Goal: Task Accomplishment & Management: Manage account settings

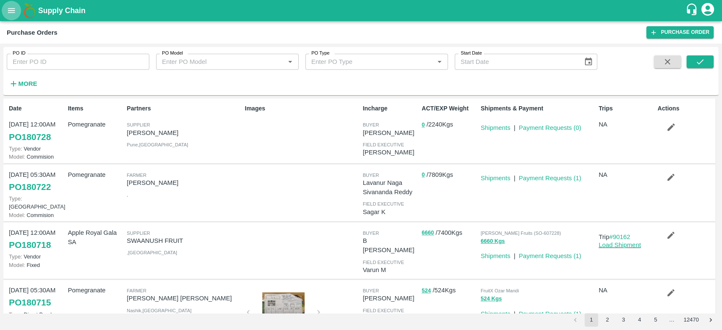
click at [8, 8] on icon "open drawer" at bounding box center [11, 10] width 9 height 9
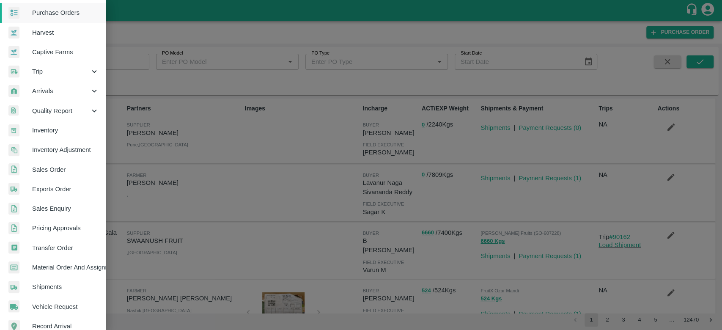
scroll to position [42, 0]
click at [49, 169] on span "Sales Order" at bounding box center [65, 168] width 67 height 9
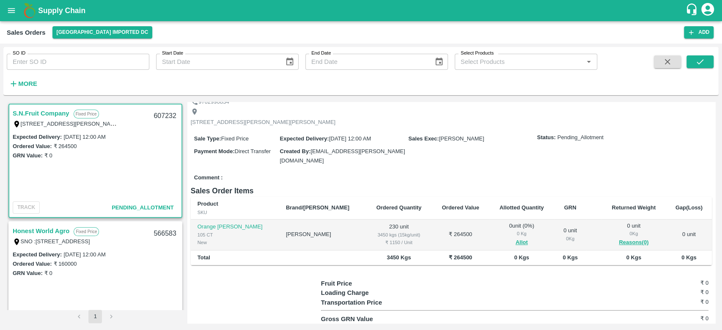
scroll to position [38, 0]
click at [516, 241] on button "Allot" at bounding box center [522, 243] width 12 height 10
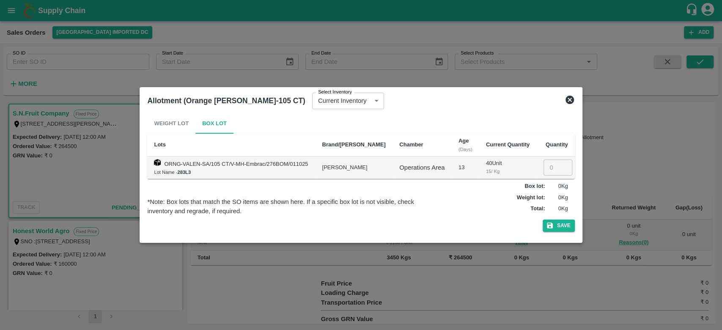
click at [570, 102] on icon at bounding box center [570, 100] width 8 height 8
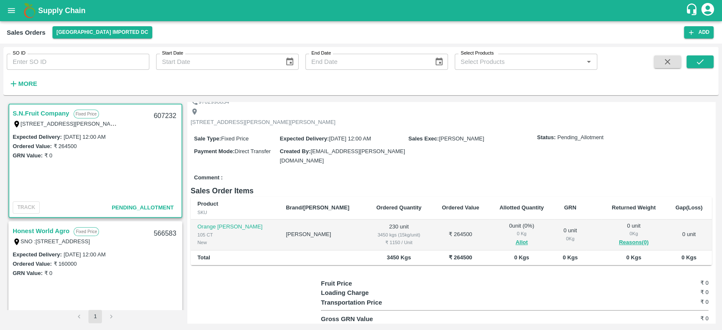
scroll to position [0, 0]
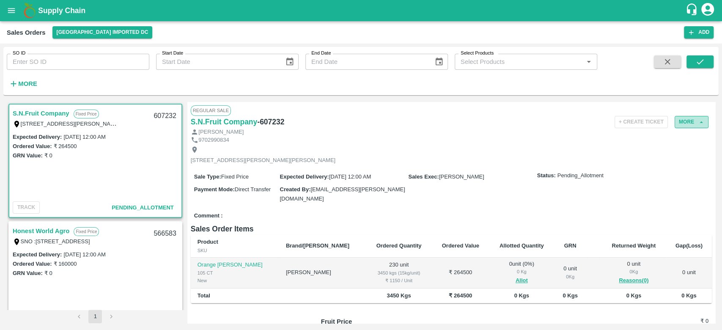
click at [700, 124] on icon "button" at bounding box center [701, 122] width 8 height 8
click at [687, 124] on button "More" at bounding box center [692, 122] width 34 height 12
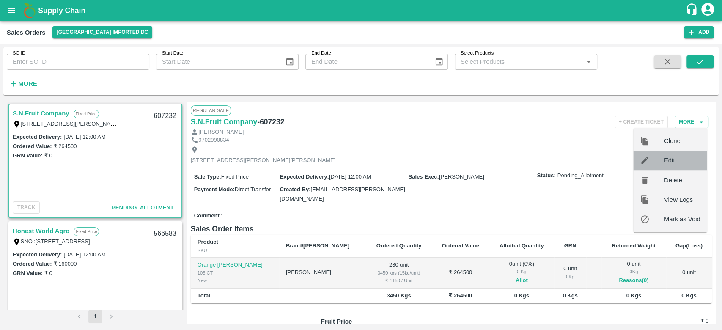
click at [663, 157] on div at bounding box center [652, 160] width 24 height 9
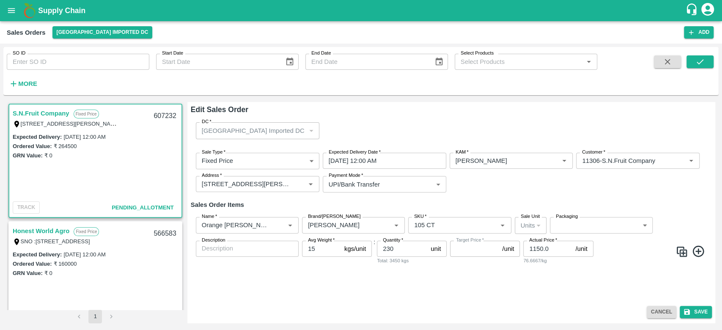
type input "NA"
click at [689, 310] on icon "submit" at bounding box center [687, 312] width 6 height 6
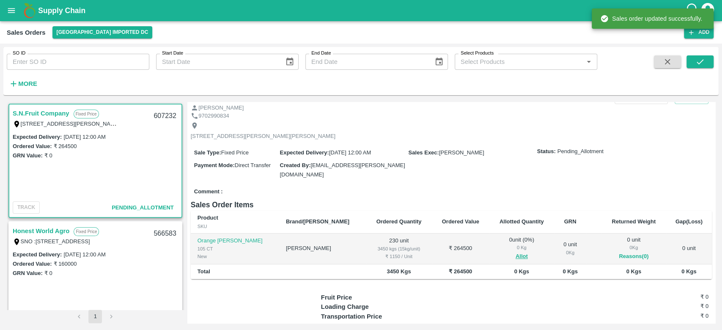
scroll to position [25, 0]
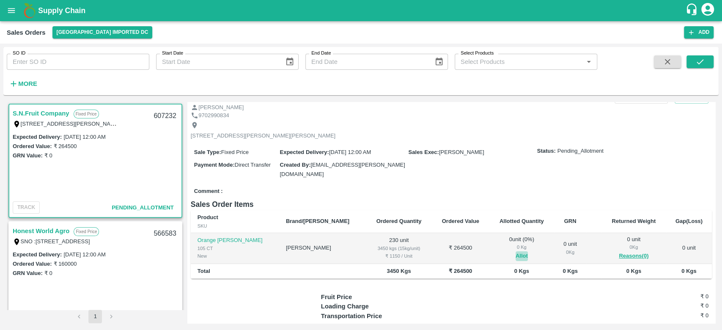
click at [516, 255] on button "Allot" at bounding box center [522, 256] width 12 height 10
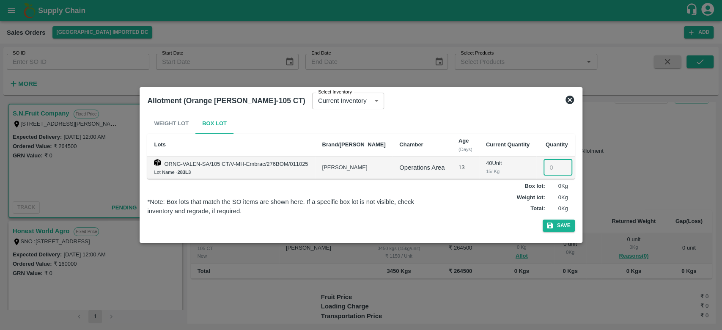
click at [548, 167] on input "number" at bounding box center [558, 167] width 29 height 16
click at [568, 99] on icon at bounding box center [570, 100] width 8 height 8
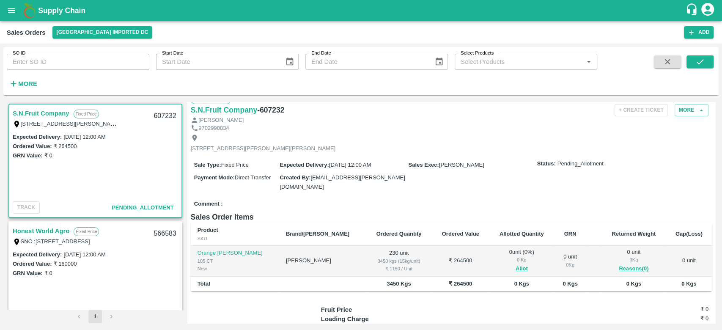
scroll to position [0, 0]
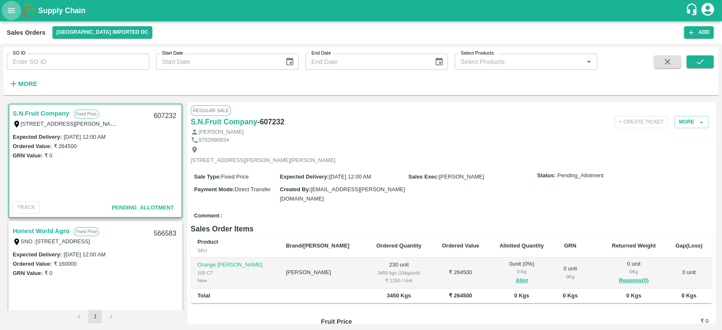
click at [14, 15] on icon "open drawer" at bounding box center [11, 10] width 9 height 9
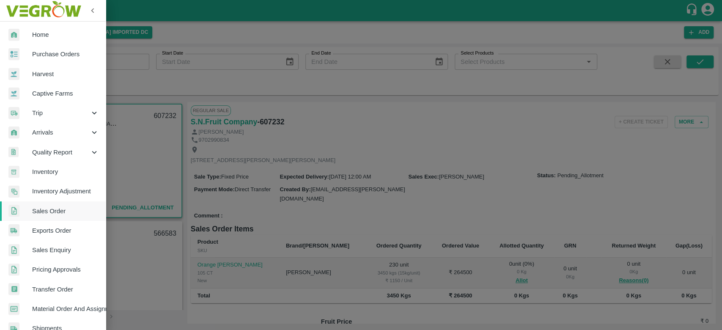
scroll to position [34, 0]
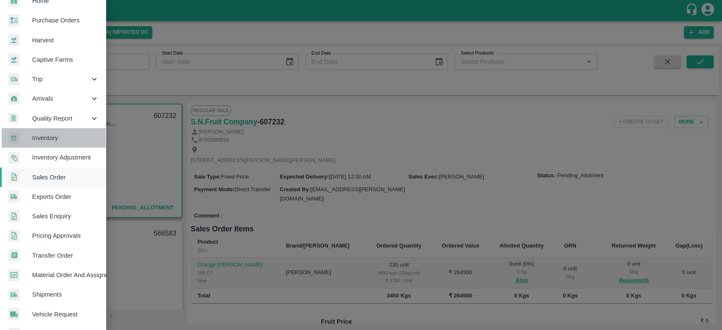
click at [62, 134] on span "Inventory" at bounding box center [65, 137] width 67 height 9
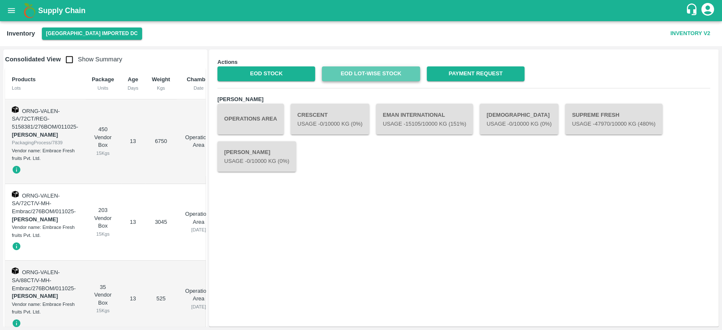
click at [346, 69] on link "EOD Lot-wise Stock" at bounding box center [371, 73] width 98 height 15
click at [375, 70] on link "EOD Lot-wise Stock" at bounding box center [371, 73] width 98 height 15
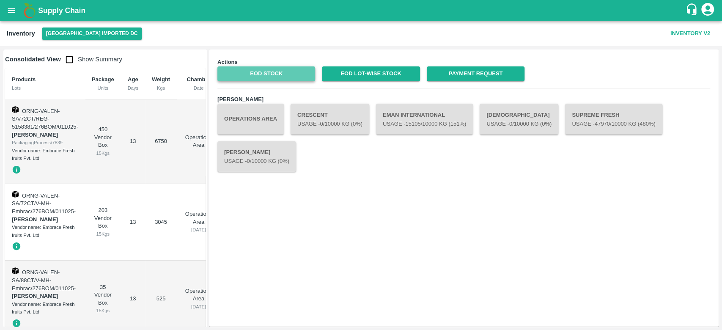
click at [284, 70] on link "EOD Stock" at bounding box center [266, 73] width 98 height 15
click at [8, 9] on icon "open drawer" at bounding box center [11, 10] width 9 height 9
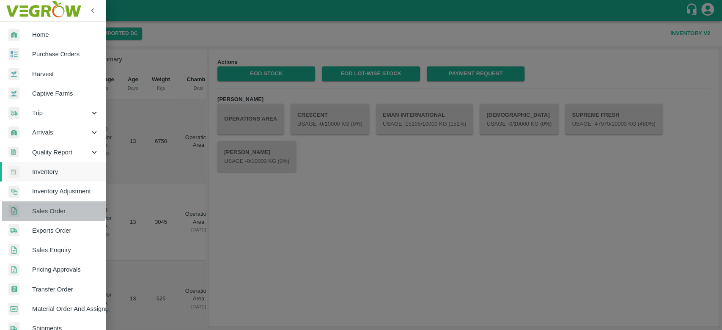
click at [51, 208] on span "Sales Order" at bounding box center [65, 210] width 67 height 9
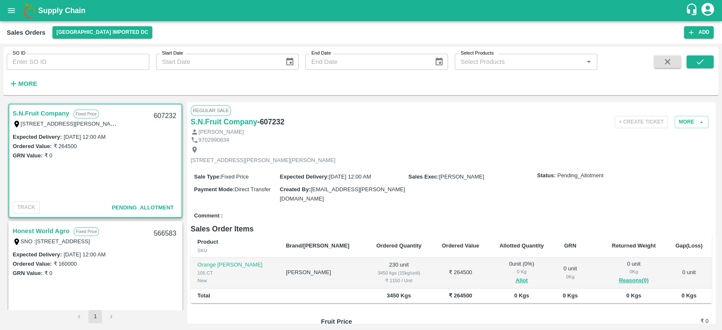
scroll to position [27, 0]
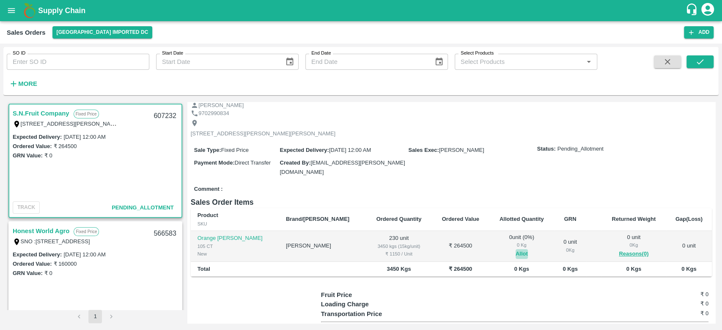
click at [516, 250] on button "Allot" at bounding box center [522, 254] width 12 height 10
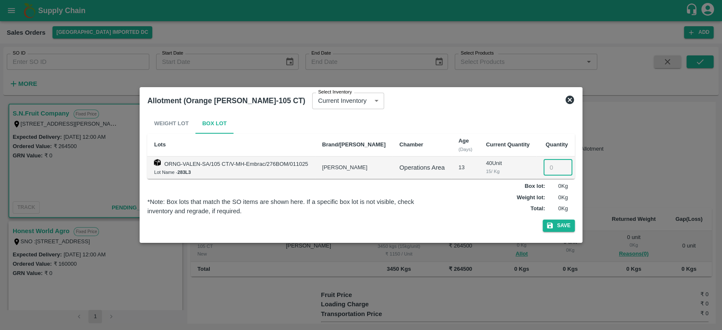
click at [550, 172] on input "number" at bounding box center [558, 167] width 29 height 16
type input "230"
click at [569, 103] on icon at bounding box center [570, 100] width 8 height 8
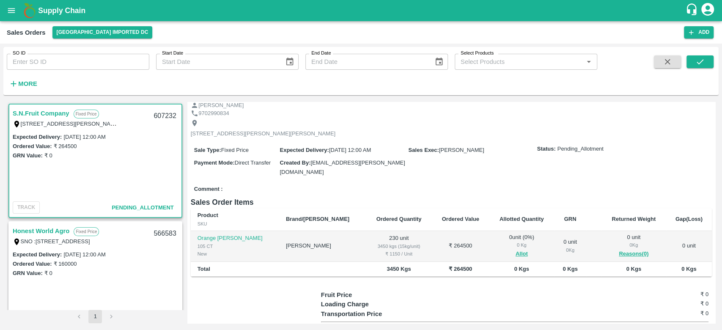
scroll to position [0, 0]
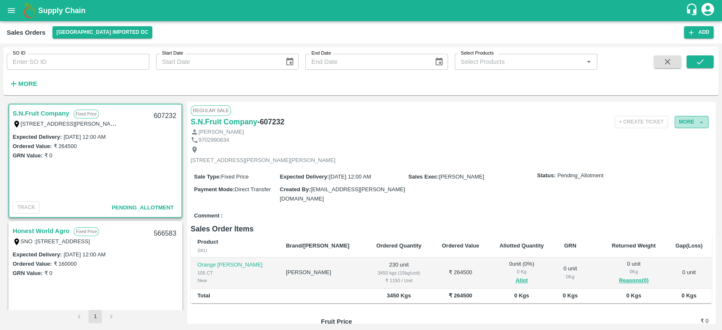
click at [677, 120] on button "More" at bounding box center [692, 122] width 34 height 12
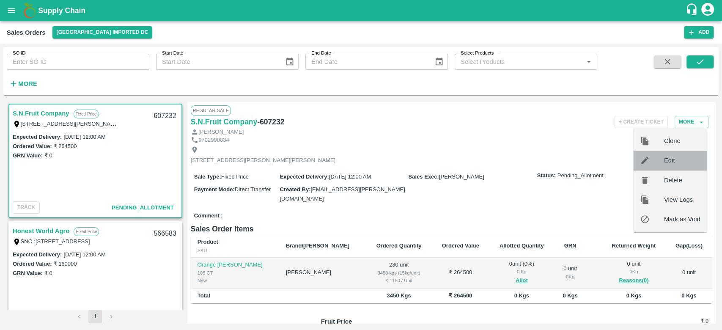
click at [666, 160] on span "Edit" at bounding box center [682, 160] width 36 height 9
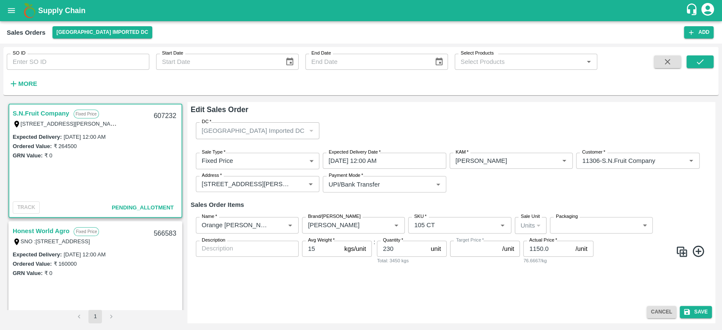
type input "NA"
click at [289, 225] on icon "Open" at bounding box center [290, 226] width 4 height 2
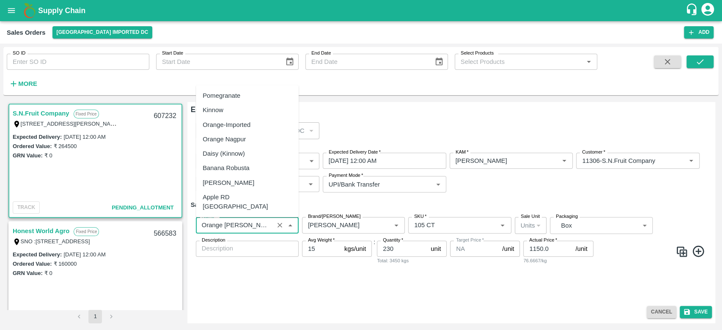
scroll to position [176, 0]
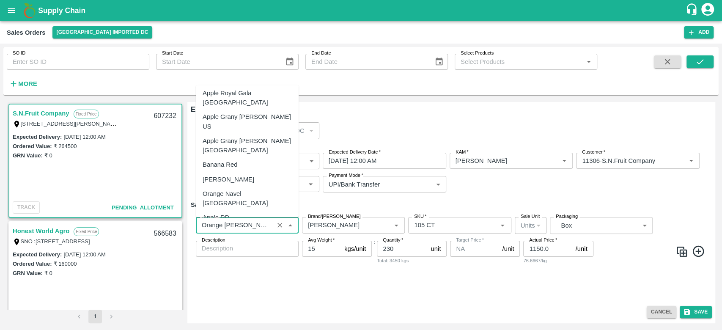
click at [280, 297] on div "Orange [PERSON_NAME]" at bounding box center [247, 304] width 103 height 14
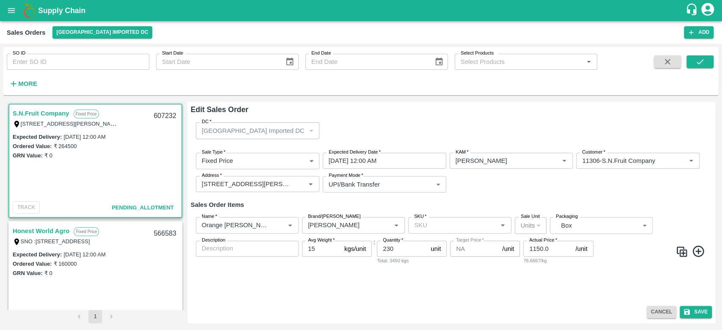
click at [482, 189] on div "Sale Type   * Fixed Price 1 Sale Type Expected Delivery Date   * [DATE] 12:00 A…" at bounding box center [451, 173] width 521 height 54
click at [461, 201] on h6 "Sales Order Items" at bounding box center [451, 204] width 521 height 11
click at [395, 227] on icon "Open" at bounding box center [396, 224] width 9 height 9
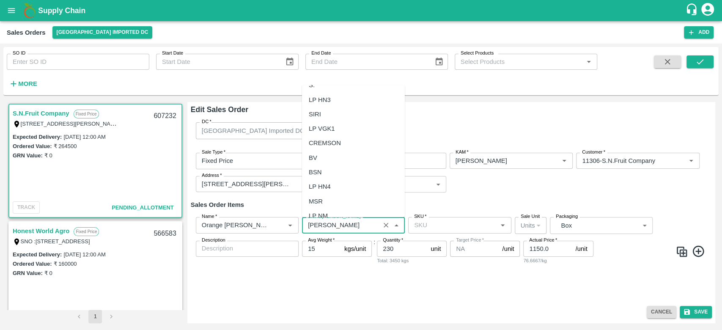
scroll to position [15119, 0]
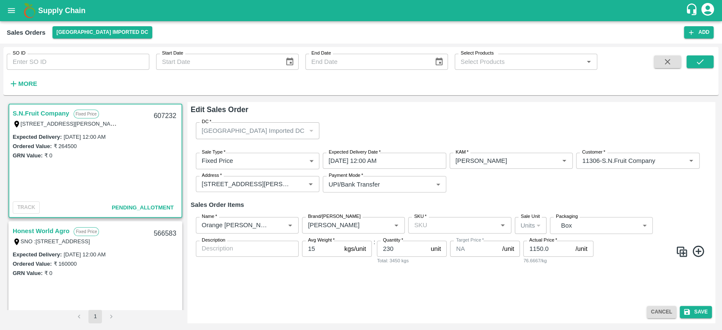
click at [442, 206] on h6 "Sales Order Items" at bounding box center [451, 204] width 521 height 11
click at [396, 224] on icon "Open" at bounding box center [396, 224] width 9 height 9
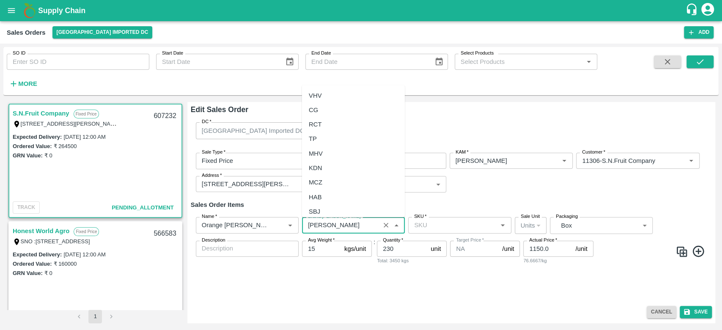
scroll to position [10203, 0]
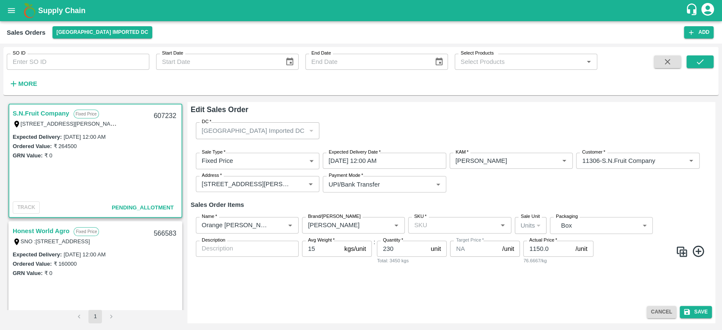
click at [472, 192] on div "Sale Type   * Fixed Price 1 Sale Type Expected Delivery Date   * [DATE] 12:00 A…" at bounding box center [451, 173] width 521 height 54
click at [499, 225] on icon "Open" at bounding box center [502, 224] width 9 height 9
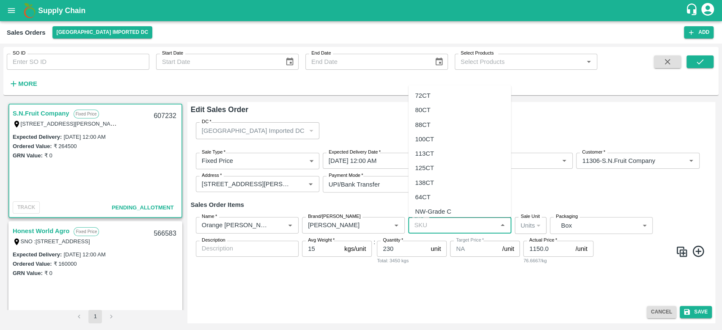
scroll to position [179, 0]
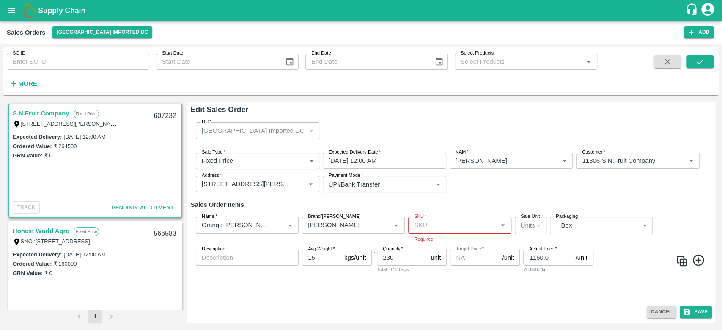
click at [558, 130] on div "DC   * [GEOGRAPHIC_DATA] Imported DC 56 DC" at bounding box center [451, 130] width 521 height 30
click at [14, 19] on button "open drawer" at bounding box center [11, 10] width 19 height 19
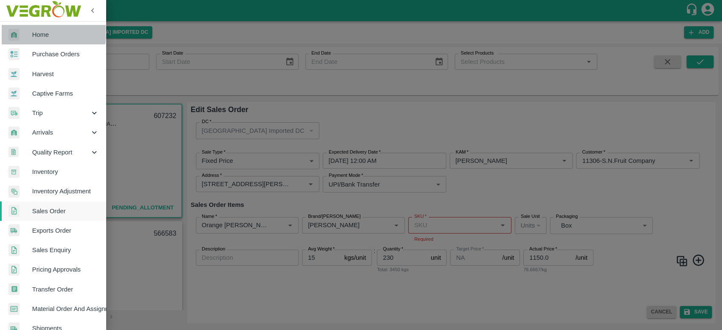
click at [44, 31] on span "Home" at bounding box center [65, 34] width 67 height 9
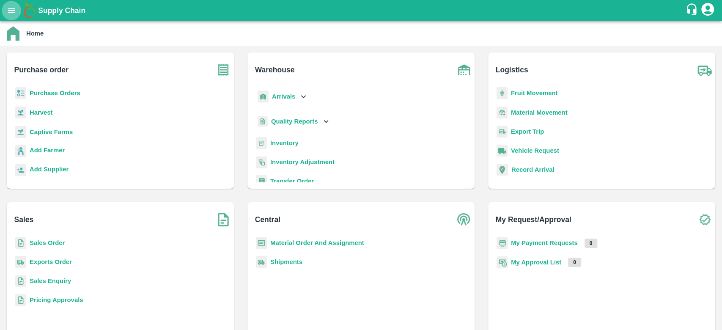
click at [10, 11] on icon "open drawer" at bounding box center [11, 10] width 9 height 9
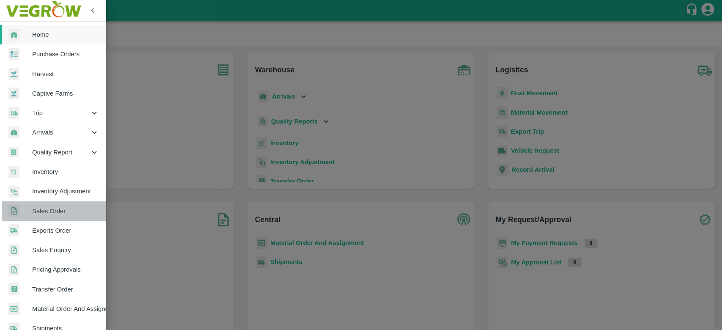
click at [59, 213] on span "Sales Order" at bounding box center [65, 210] width 67 height 9
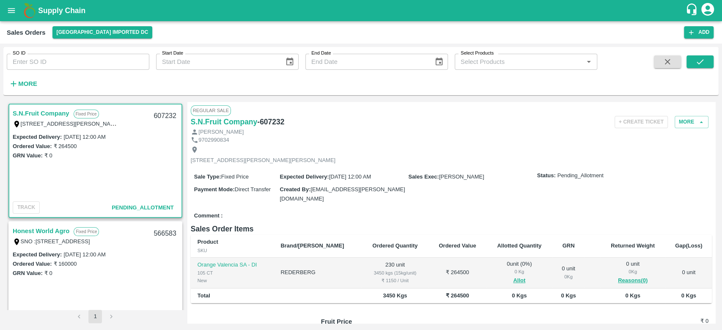
scroll to position [41, 0]
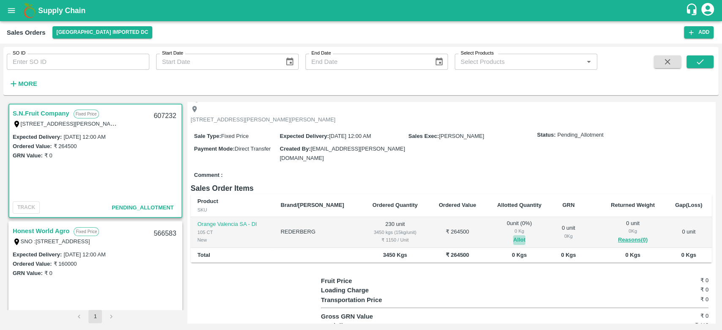
click at [513, 239] on button "Allot" at bounding box center [519, 240] width 12 height 10
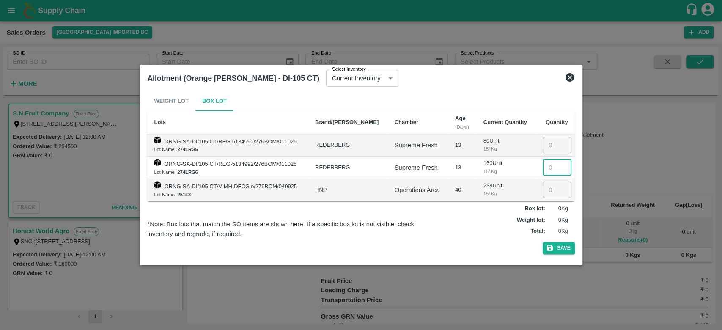
click at [546, 167] on input "number" at bounding box center [557, 167] width 29 height 16
type input "160"
click at [548, 147] on input "number" at bounding box center [557, 145] width 29 height 16
type input "70"
click at [555, 249] on button "Save" at bounding box center [559, 248] width 32 height 12
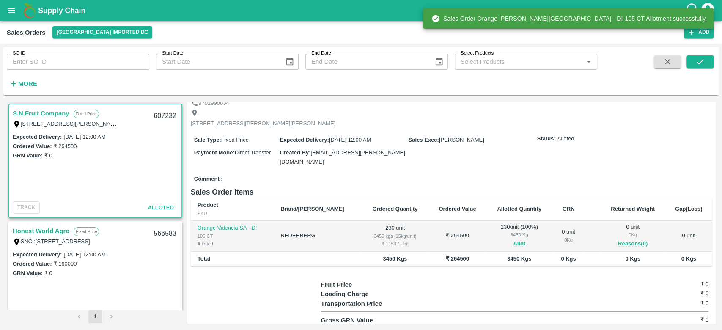
scroll to position [38, 0]
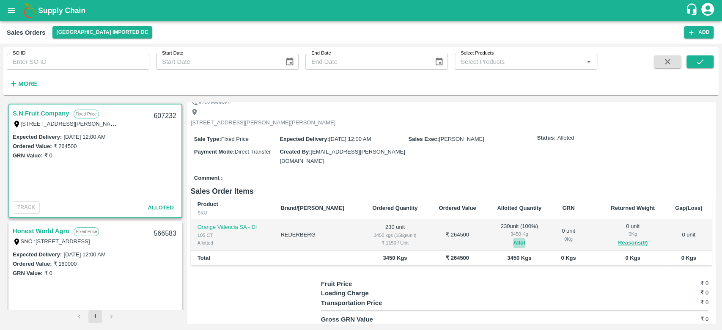
click at [513, 239] on button "Allot" at bounding box center [519, 243] width 12 height 10
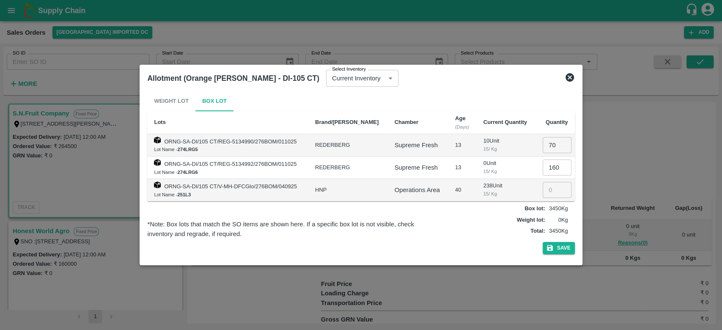
click at [572, 80] on icon at bounding box center [570, 77] width 8 height 8
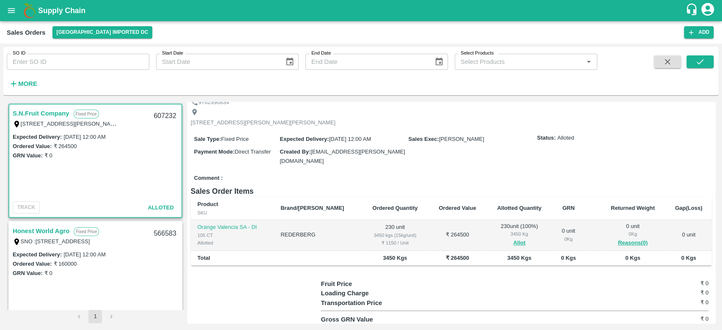
scroll to position [0, 0]
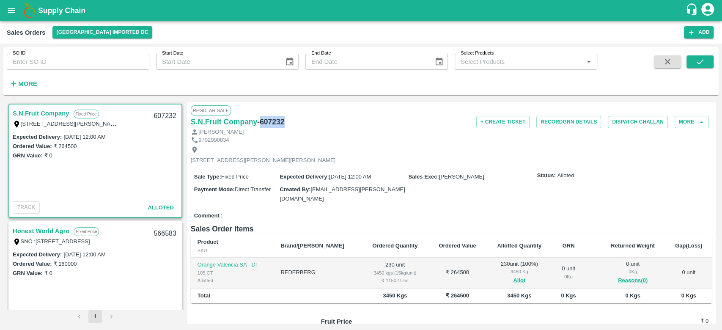
drag, startPoint x: 260, startPoint y: 120, endPoint x: 294, endPoint y: 120, distance: 33.4
click at [294, 120] on div "S.N.Fruit Company - 607232" at bounding box center [278, 122] width 174 height 12
copy h6 "607232"
click at [682, 120] on button "More" at bounding box center [692, 122] width 34 height 12
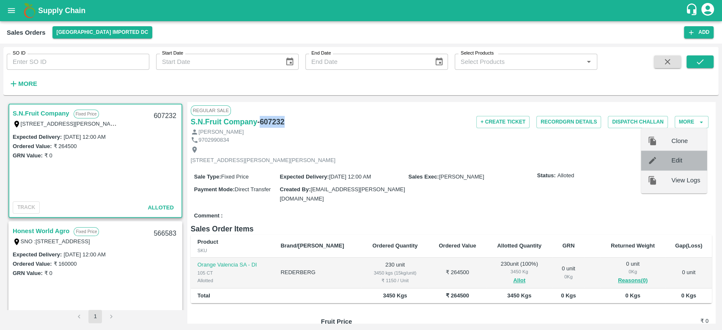
click at [662, 163] on div at bounding box center [660, 160] width 24 height 9
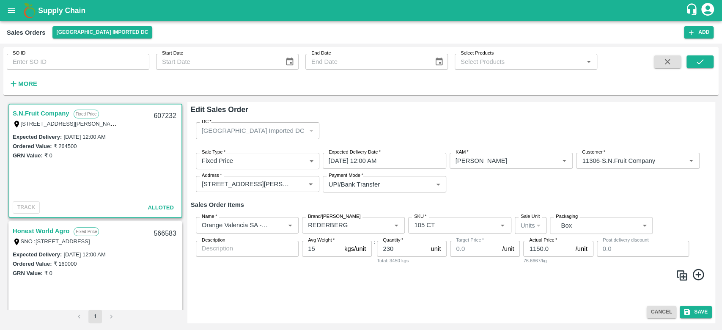
type input "0"
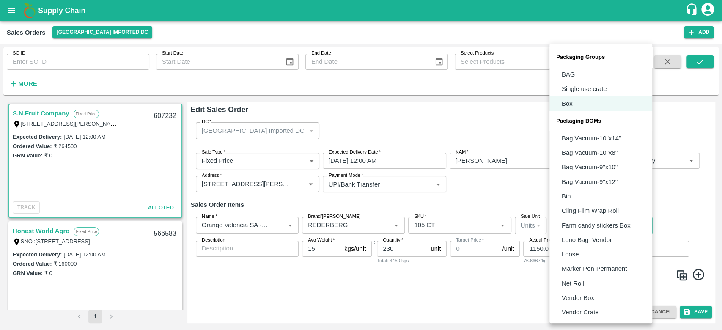
click at [642, 226] on body "Supply Chain Sales Orders [GEOGRAPHIC_DATA] Imported [GEOGRAPHIC_DATA] Add SO I…" at bounding box center [361, 165] width 722 height 330
click at [596, 292] on li "Vendor Box" at bounding box center [600, 298] width 103 height 14
type input "BOM/276"
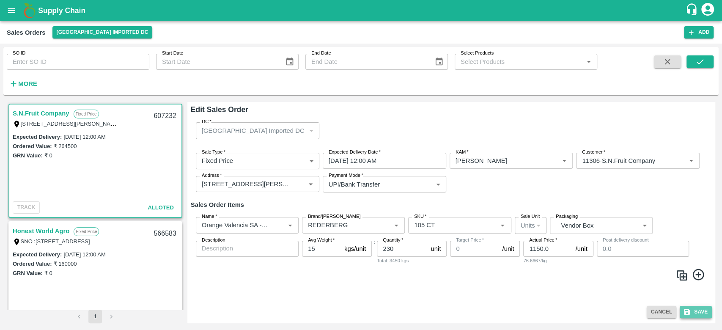
click at [696, 310] on button "Save" at bounding box center [696, 312] width 32 height 12
